Goal: Information Seeking & Learning: Learn about a topic

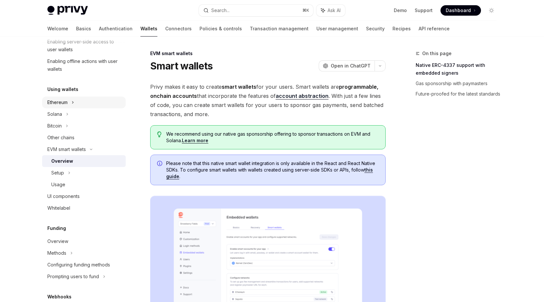
scroll to position [126, 0]
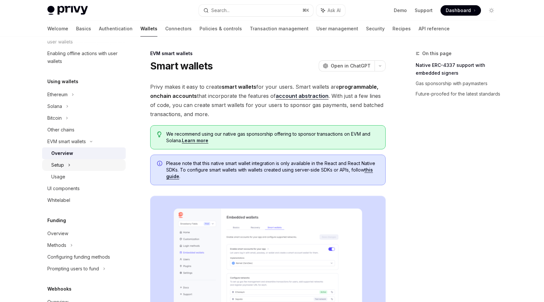
click at [60, 164] on div "Setup" at bounding box center [57, 165] width 13 height 8
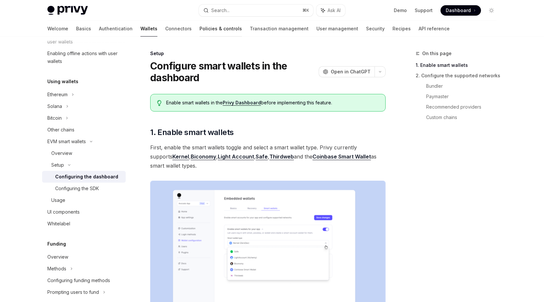
click at [199, 29] on link "Policies & controls" at bounding box center [220, 29] width 42 height 16
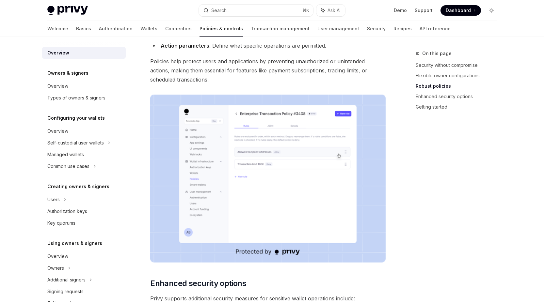
scroll to position [329, 0]
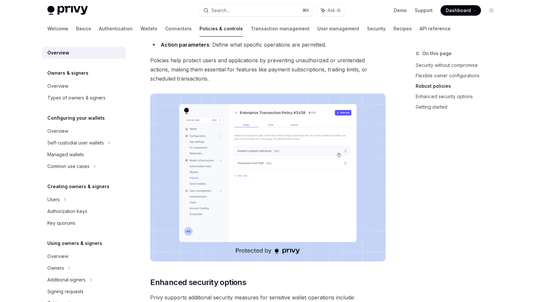
click at [282, 168] on img at bounding box center [267, 178] width 235 height 168
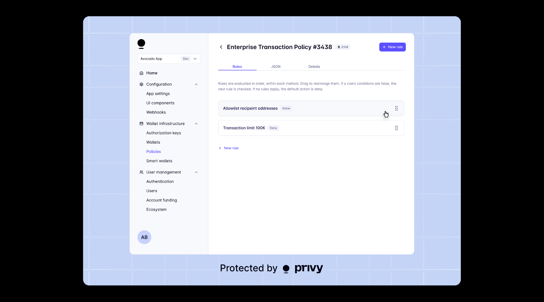
click at [43, 43] on div at bounding box center [272, 151] width 544 height 302
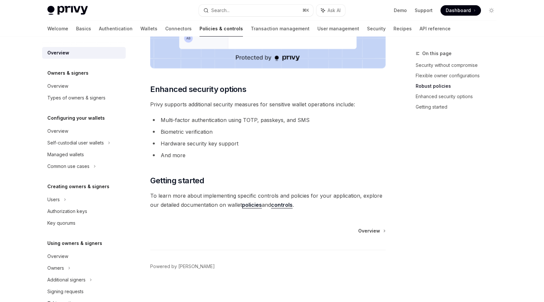
scroll to position [526, 0]
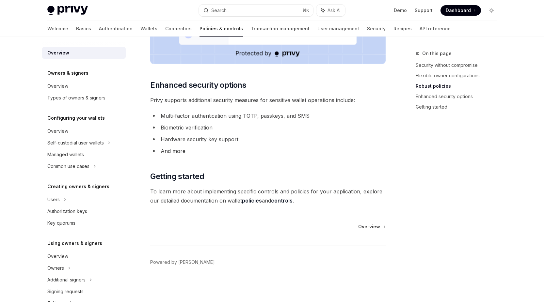
click at [255, 203] on link "policies" at bounding box center [252, 200] width 20 height 7
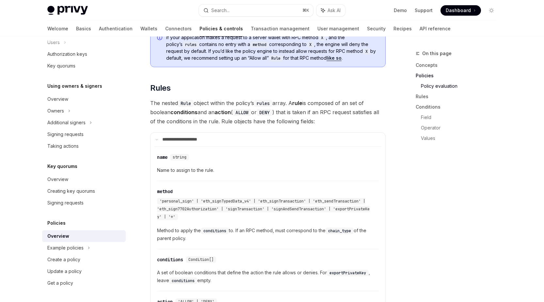
scroll to position [939, 0]
click at [91, 250] on div "Example policies" at bounding box center [84, 248] width 84 height 12
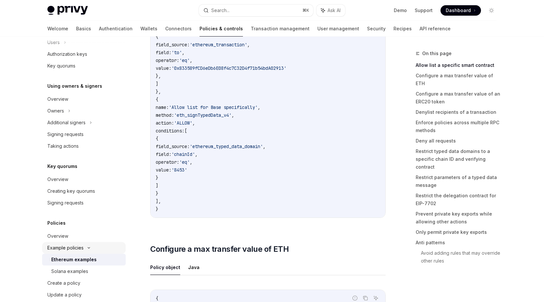
scroll to position [181, 0]
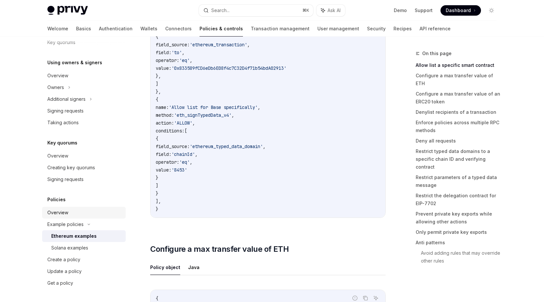
click at [60, 217] on link "Overview" at bounding box center [84, 213] width 84 height 12
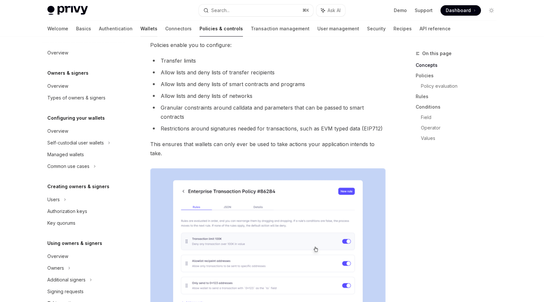
click at [140, 25] on link "Wallets" at bounding box center [148, 29] width 17 height 16
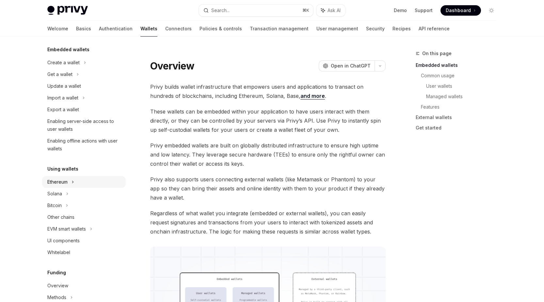
scroll to position [43, 0]
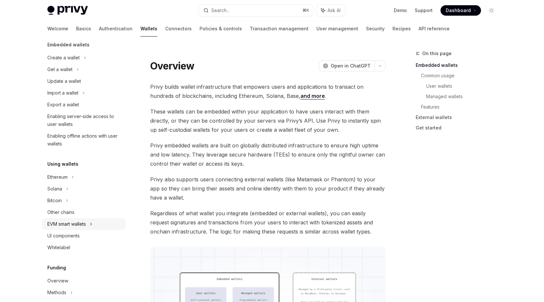
click at [94, 225] on div "EVM smart wallets" at bounding box center [84, 224] width 84 height 12
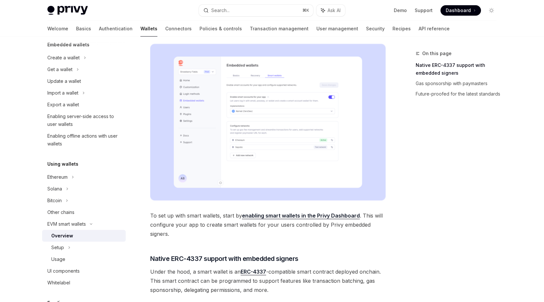
scroll to position [153, 0]
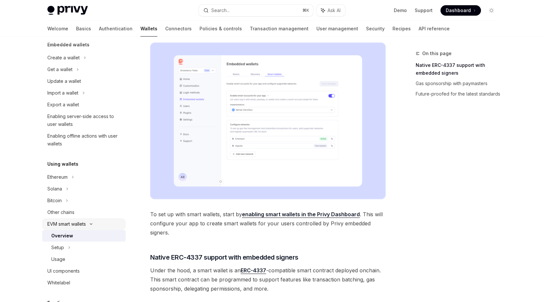
click at [66, 225] on div "EVM smart wallets" at bounding box center [66, 224] width 39 height 8
click at [67, 238] on div "UI components" at bounding box center [63, 236] width 32 height 8
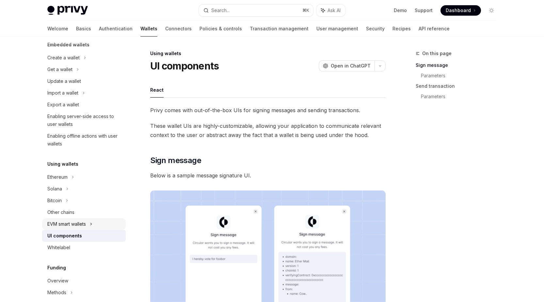
click at [70, 221] on div "EVM smart wallets" at bounding box center [66, 224] width 39 height 8
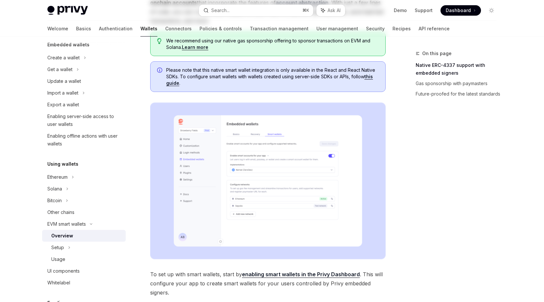
scroll to position [128, 0]
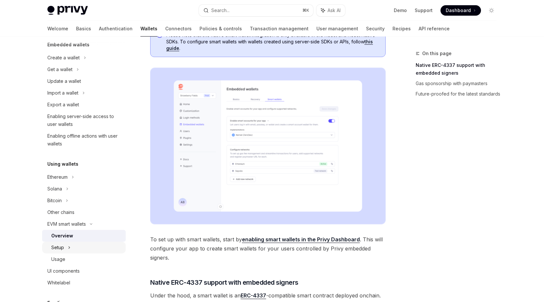
click at [61, 248] on div "Setup" at bounding box center [57, 248] width 13 height 8
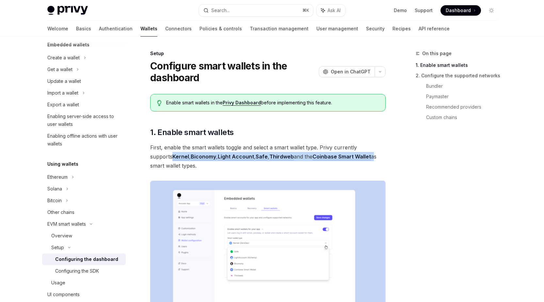
drag, startPoint x: 355, startPoint y: 159, endPoint x: 148, endPoint y: 158, distance: 207.2
copy span "Kernel , Biconomy , Light Account , Safe , Thirdweb and the Coinbase Smart Wall…"
click at [199, 31] on link "Policies & controls" at bounding box center [220, 29] width 42 height 16
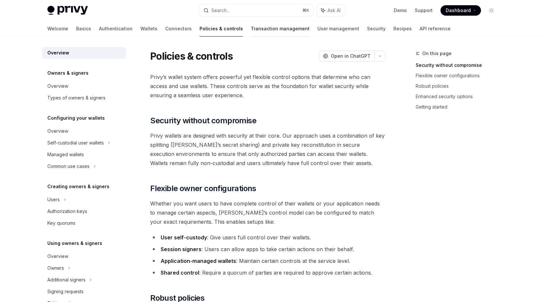
click at [252, 31] on link "Transaction management" at bounding box center [280, 29] width 59 height 16
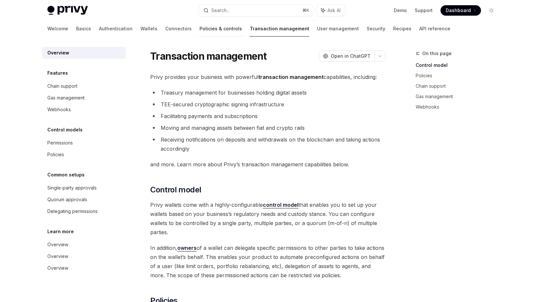
click at [199, 29] on link "Policies & controls" at bounding box center [220, 29] width 42 height 16
type textarea "*"
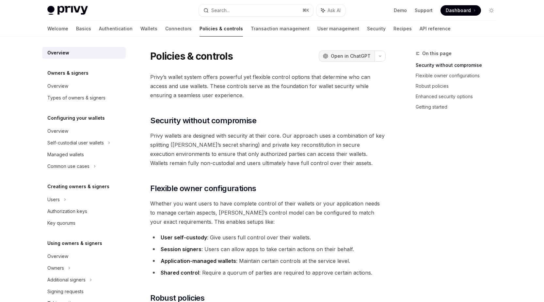
click at [364, 58] on span "Open in ChatGPT" at bounding box center [351, 56] width 40 height 7
